Goal: Task Accomplishment & Management: Use online tool/utility

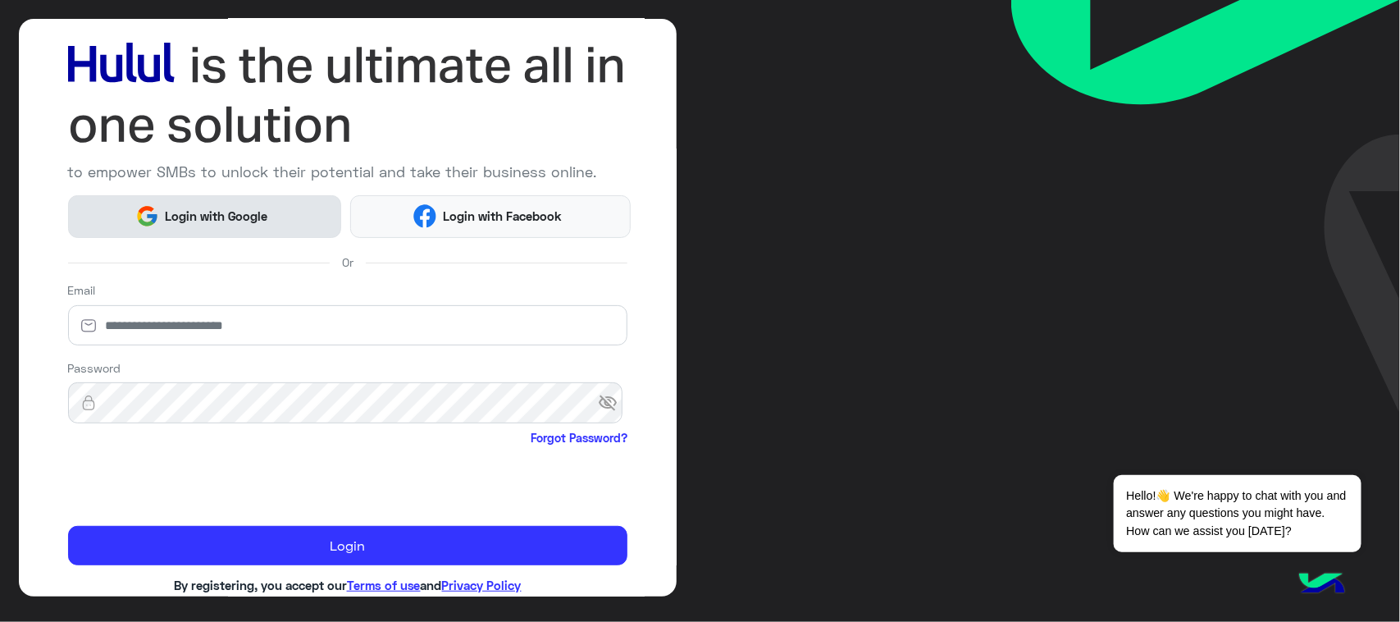
scroll to position [113, 0]
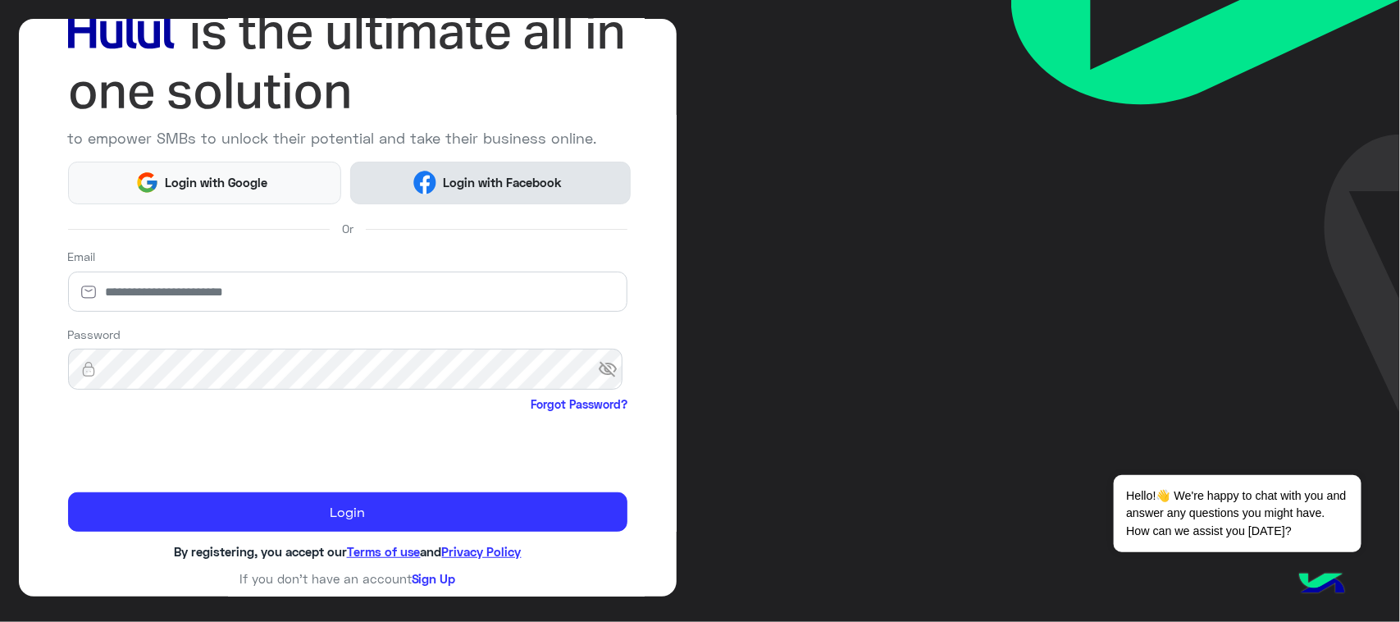
click at [420, 166] on button "Login with Facebook" at bounding box center [490, 183] width 280 height 43
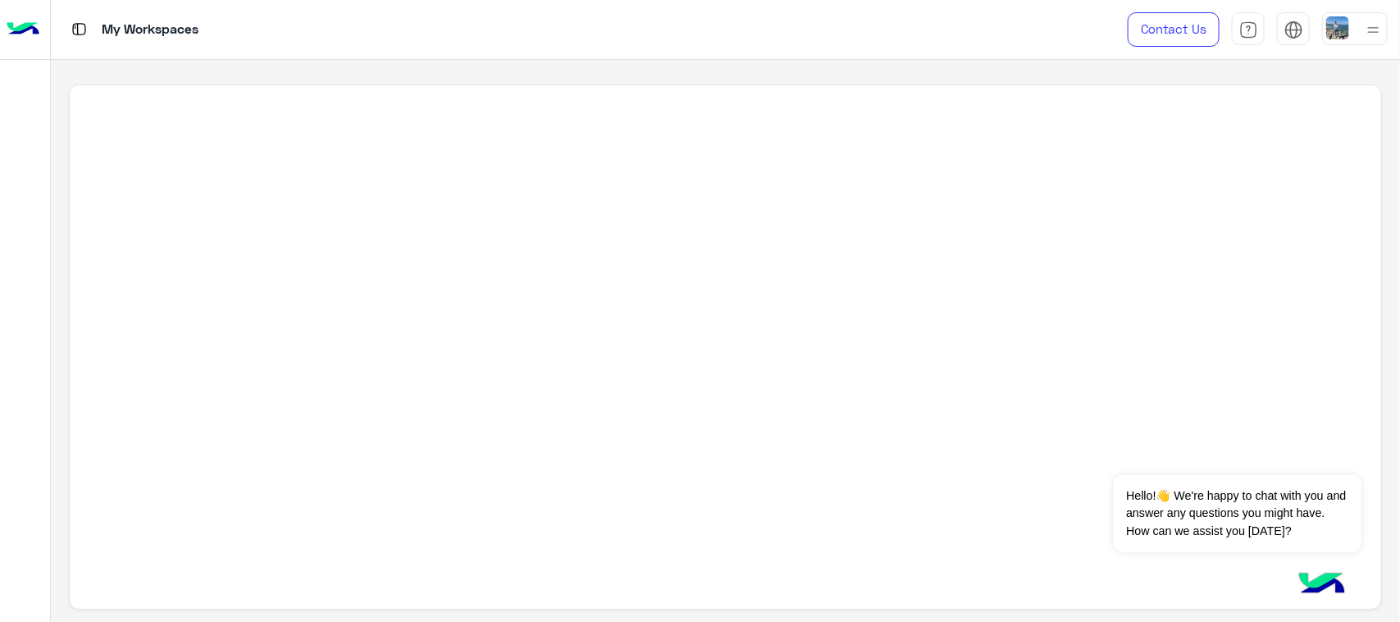
click at [805, 358] on div at bounding box center [725, 347] width 1312 height 526
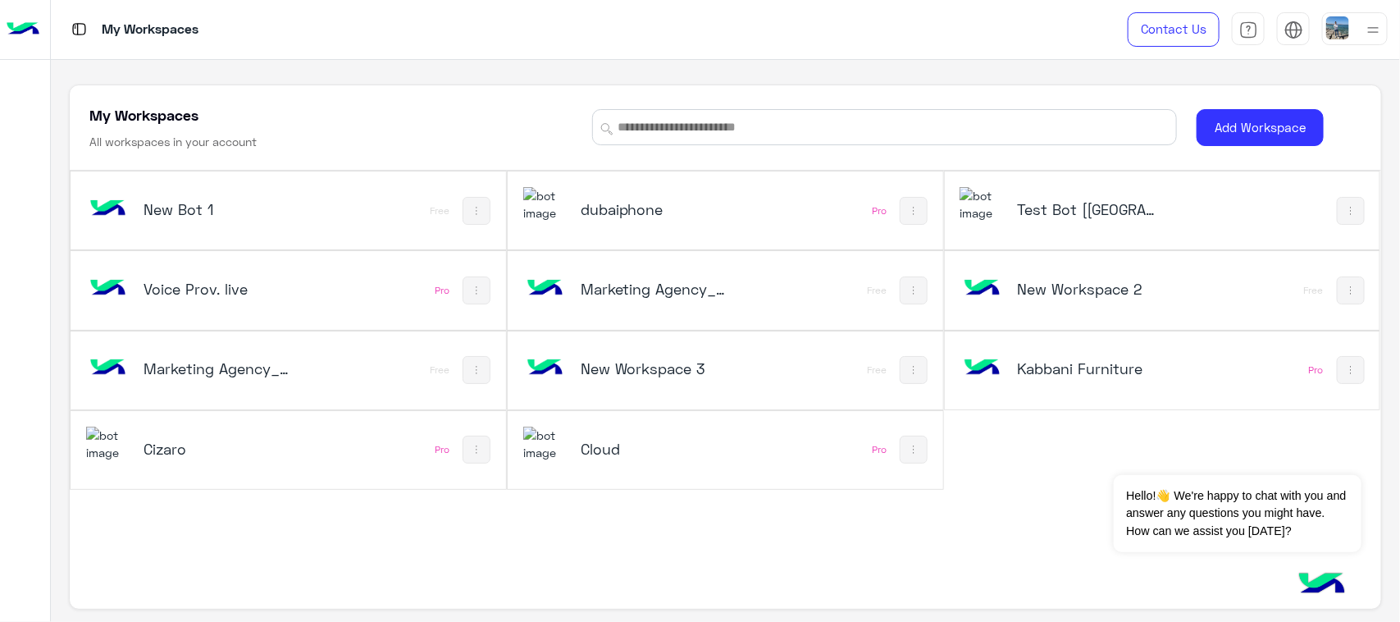
click at [1060, 212] on h5 "Test Bot [QC]" at bounding box center [1090, 209] width 146 height 20
click at [1302, 445] on button "Dismiss ✕" at bounding box center [1312, 454] width 98 height 33
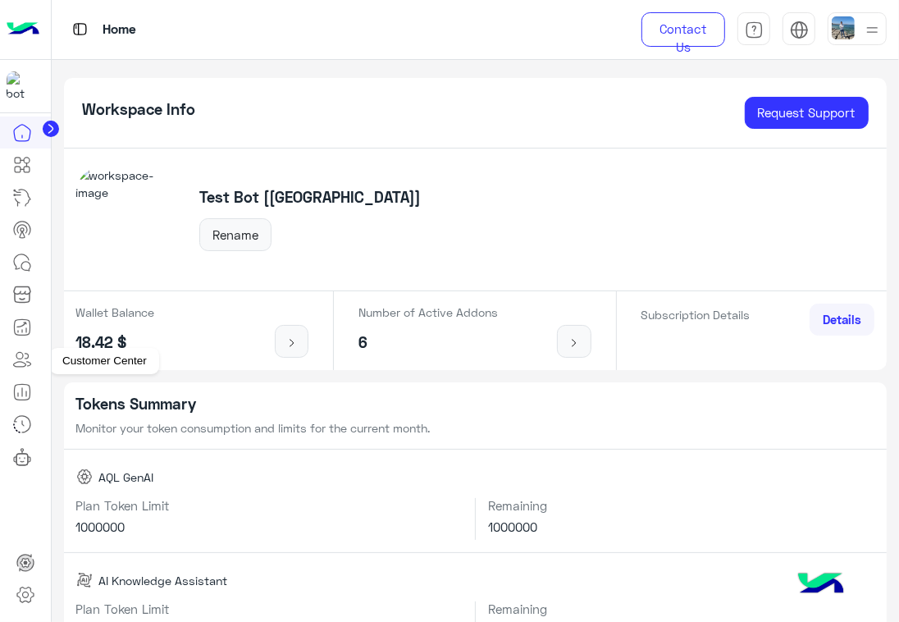
click at [21, 357] on icon at bounding box center [22, 359] width 20 height 20
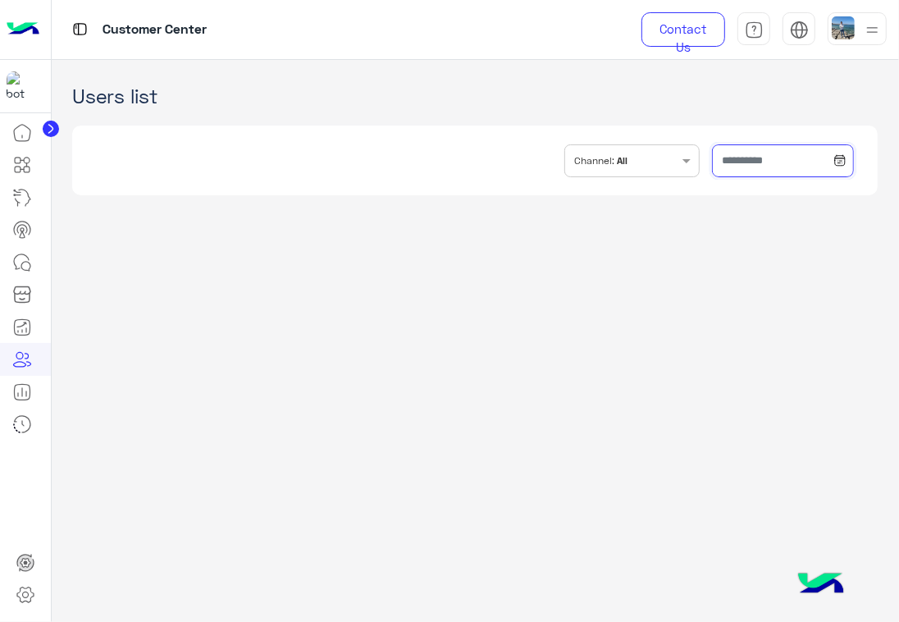
click at [730, 153] on input "text" at bounding box center [783, 160] width 142 height 33
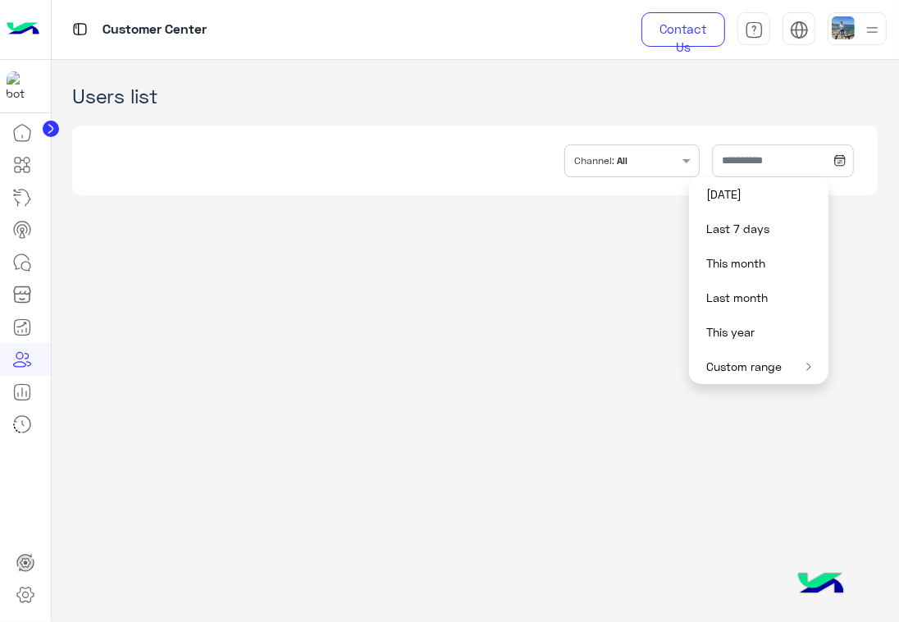
click at [736, 336] on button "This year" at bounding box center [758, 332] width 139 height 34
type input "**********"
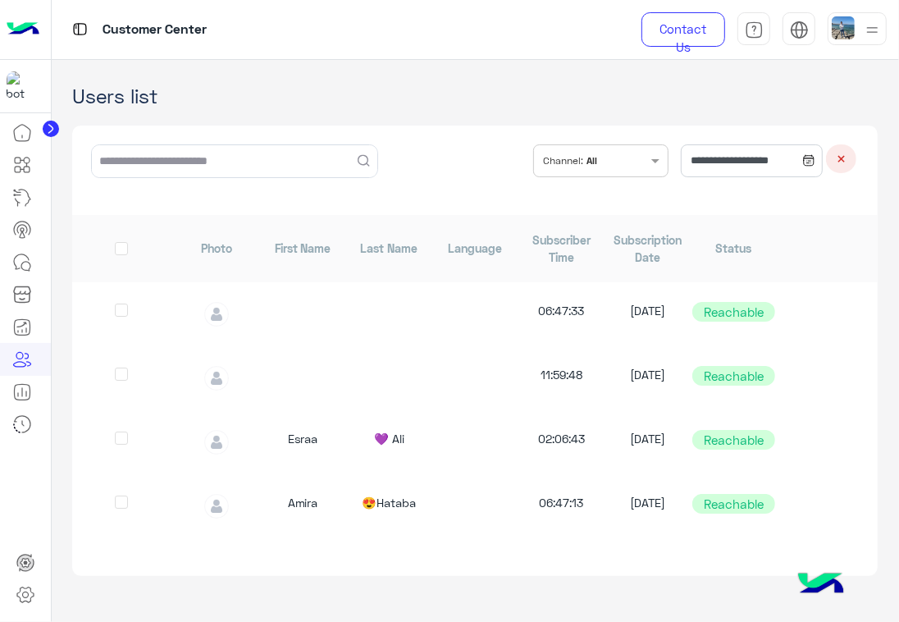
click at [656, 99] on h1 "Users list" at bounding box center [474, 95] width 805 height 23
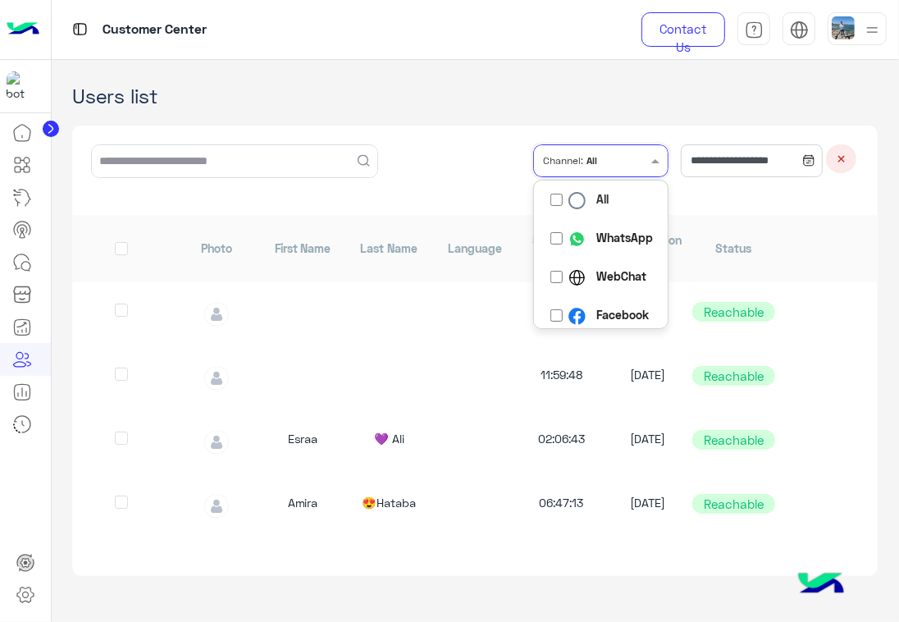
click at [600, 168] on input "text" at bounding box center [624, 159] width 48 height 28
click at [596, 312] on b "Facebook" at bounding box center [622, 307] width 52 height 17
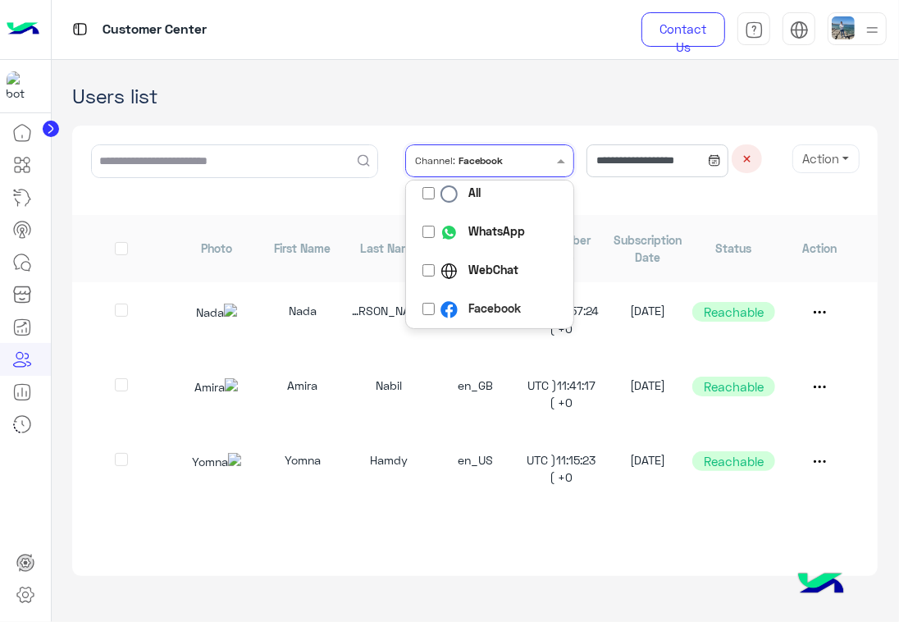
click at [548, 94] on h1 "Users list" at bounding box center [474, 95] width 805 height 23
